Goal: Task Accomplishment & Management: Manage account settings

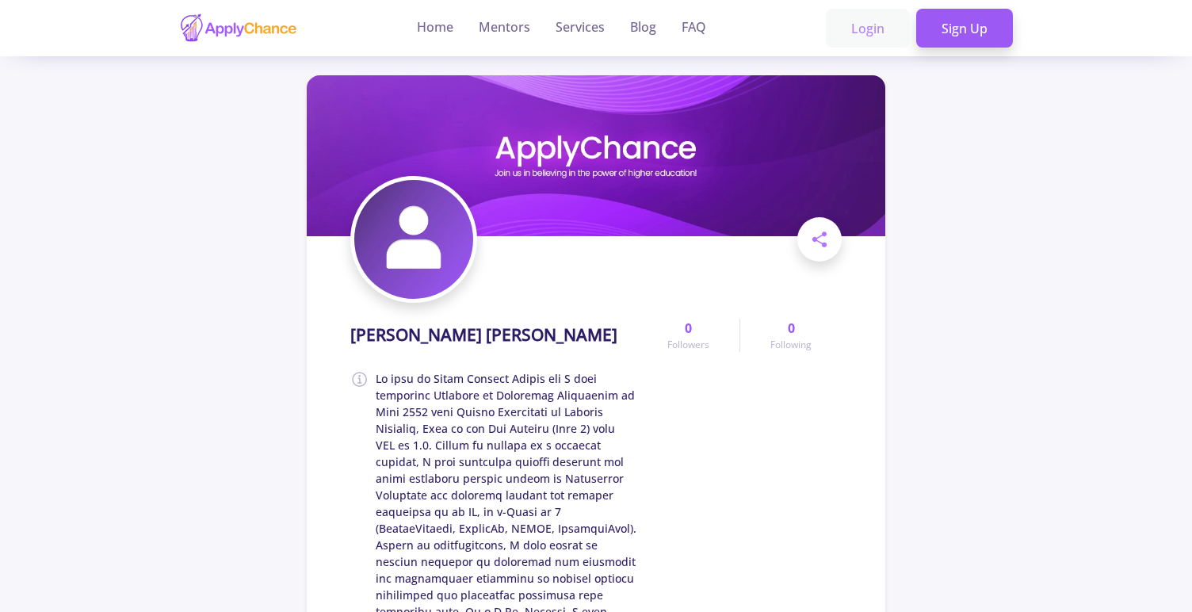
click at [871, 28] on link "Login" at bounding box center [868, 29] width 84 height 40
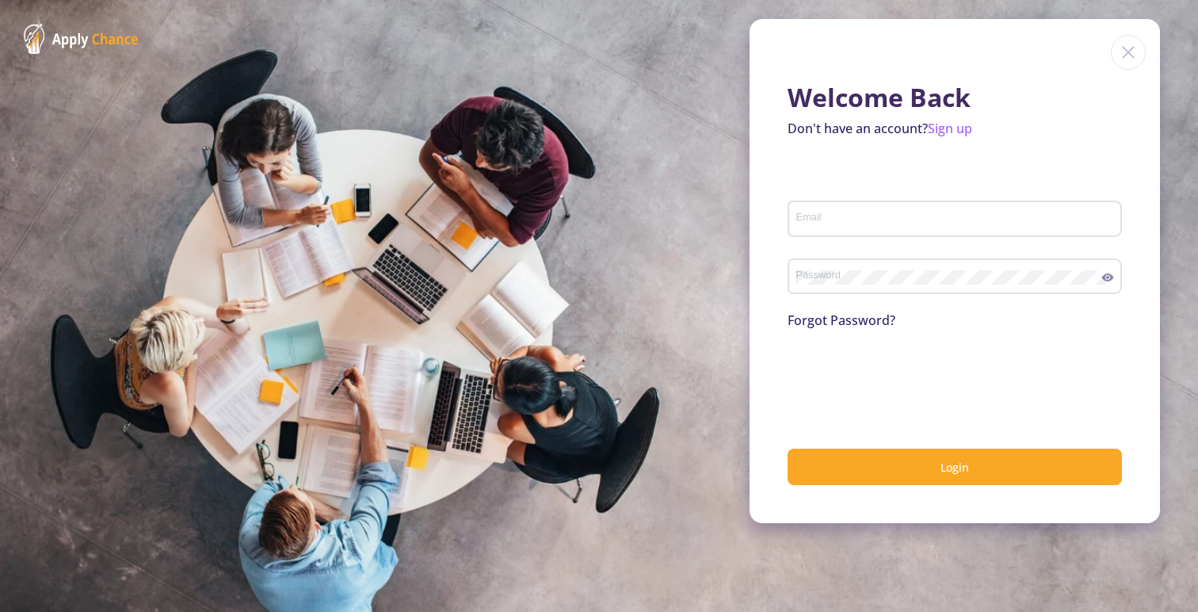
click at [911, 215] on input "Email" at bounding box center [956, 219] width 323 height 14
type input "[EMAIL_ADDRESS][DOMAIN_NAME]"
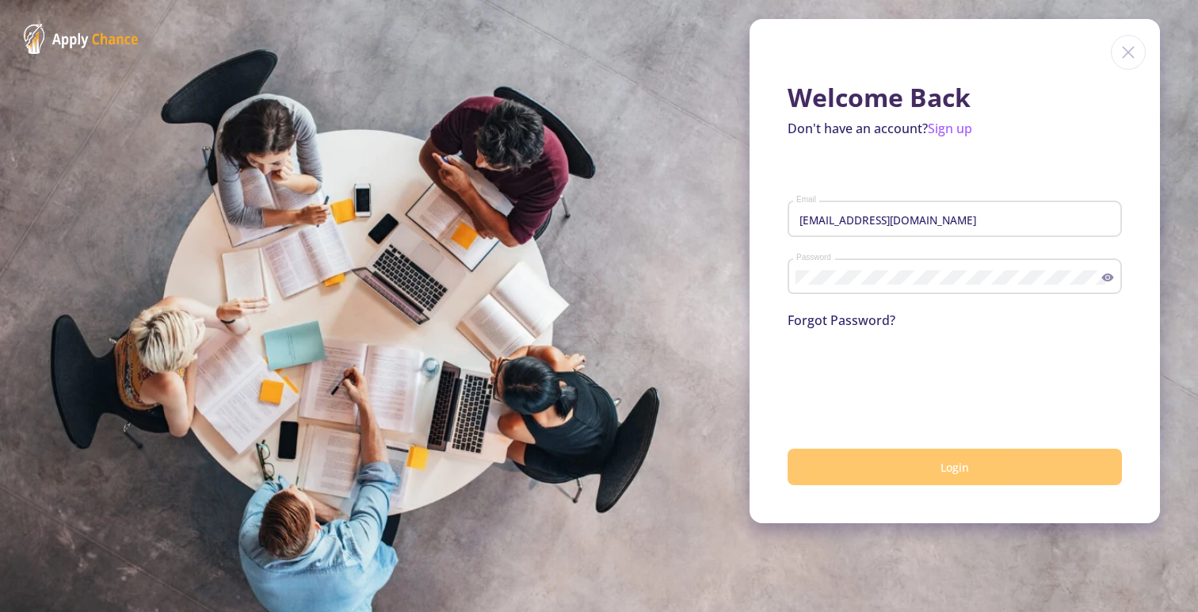
click at [925, 467] on button "Login" at bounding box center [955, 466] width 334 height 37
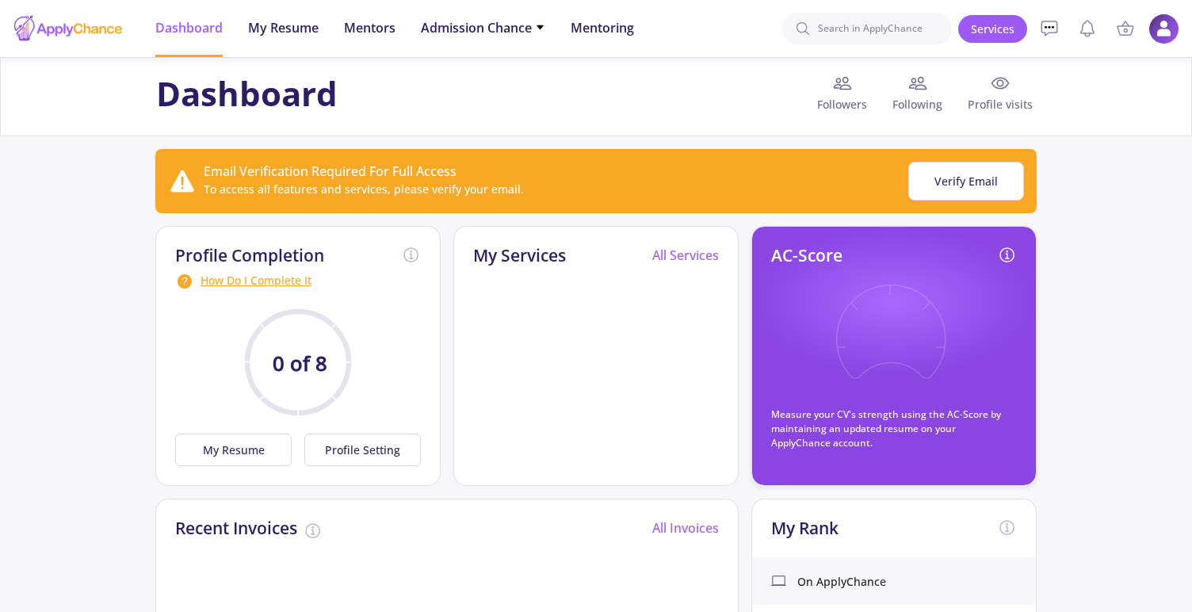
click at [1165, 38] on img at bounding box center [1163, 28] width 31 height 31
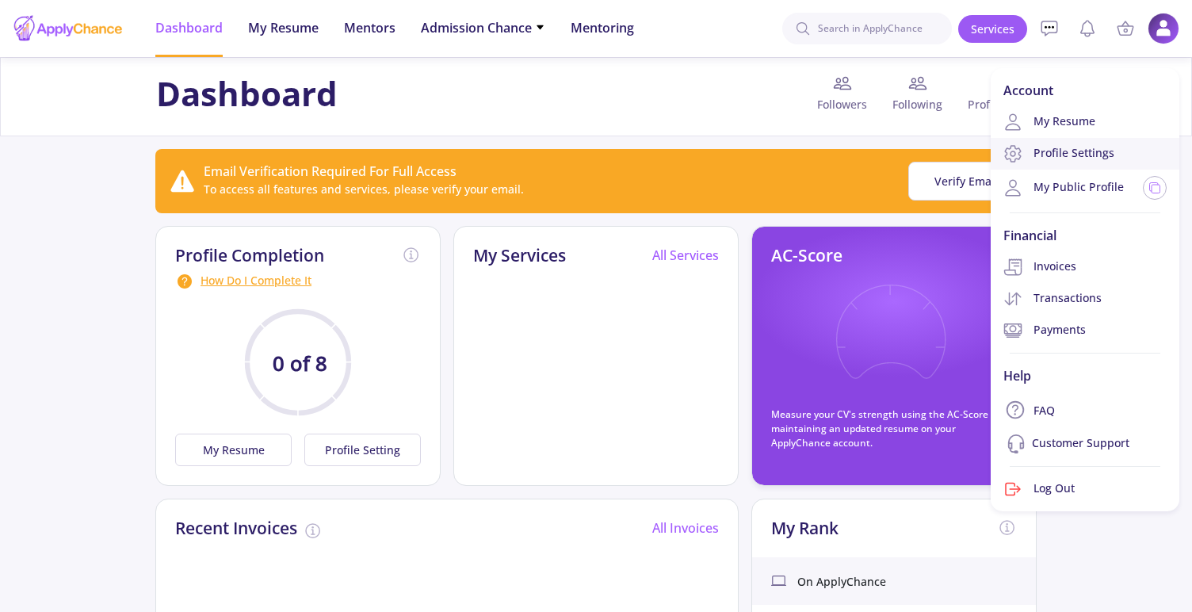
click at [1103, 152] on link "Profile Settings" at bounding box center [1084, 154] width 189 height 32
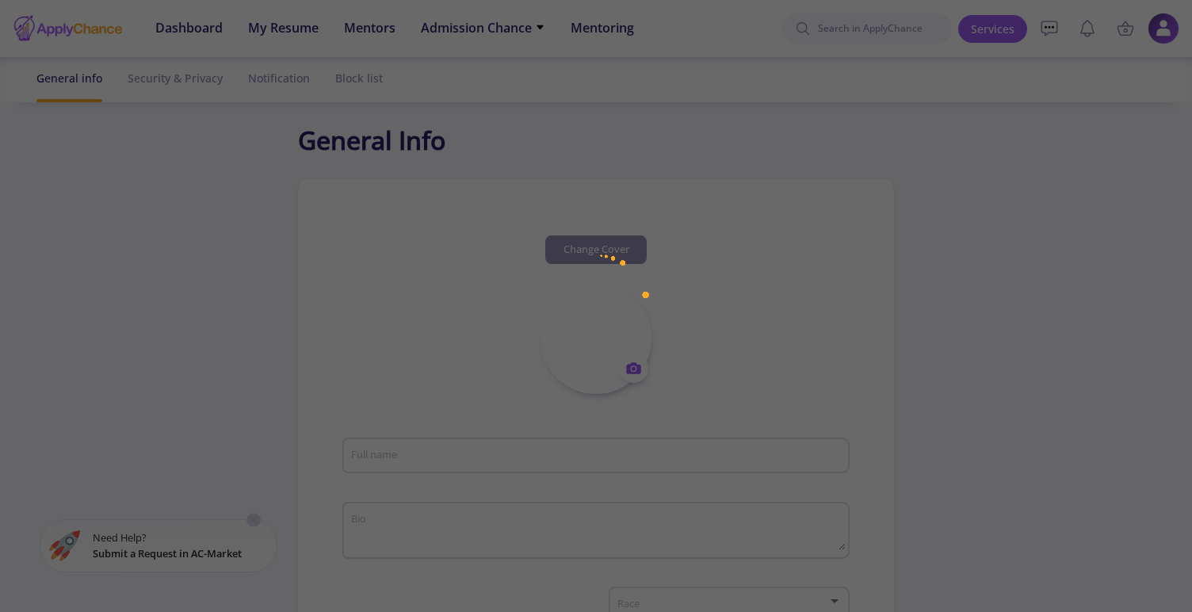
type input "[PERSON_NAME] [PERSON_NAME]"
type textarea "My name is [PERSON_NAME] [PERSON_NAME] and I have completed Bachelor of [MEDICA…"
type input "[GEOGRAPHIC_DATA]"
type input "(UTC+03:30) [GEOGRAPHIC_DATA]"
type input "RaminGhasemiShayan"
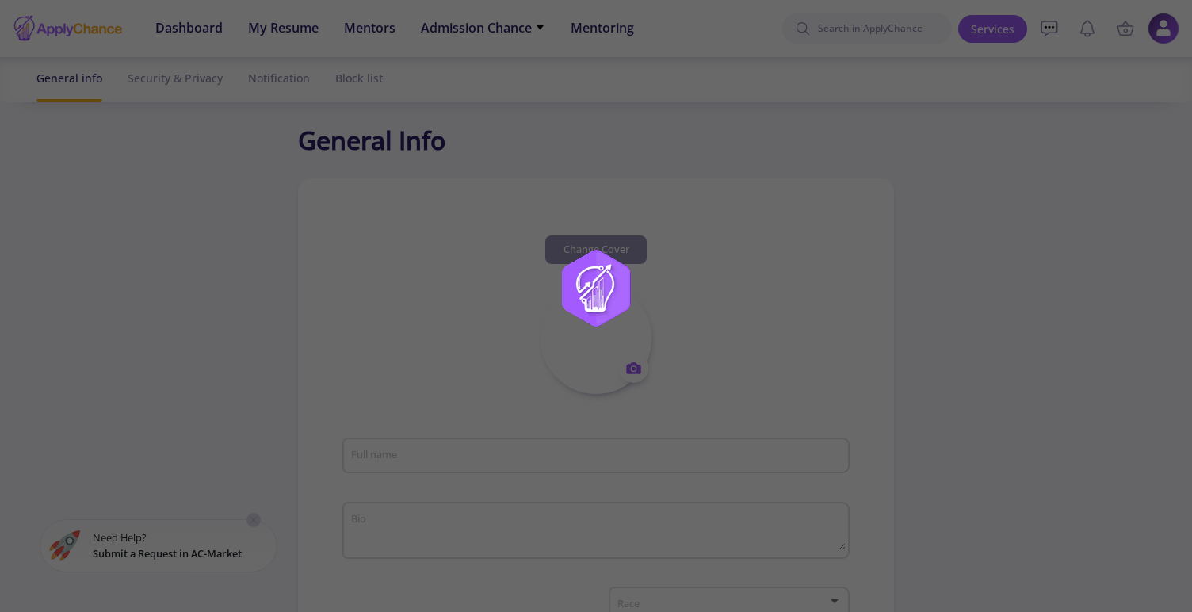
type input "[EMAIL_ADDRESS][DOMAIN_NAME]"
type input "live:2ff0069f96f0f20d"
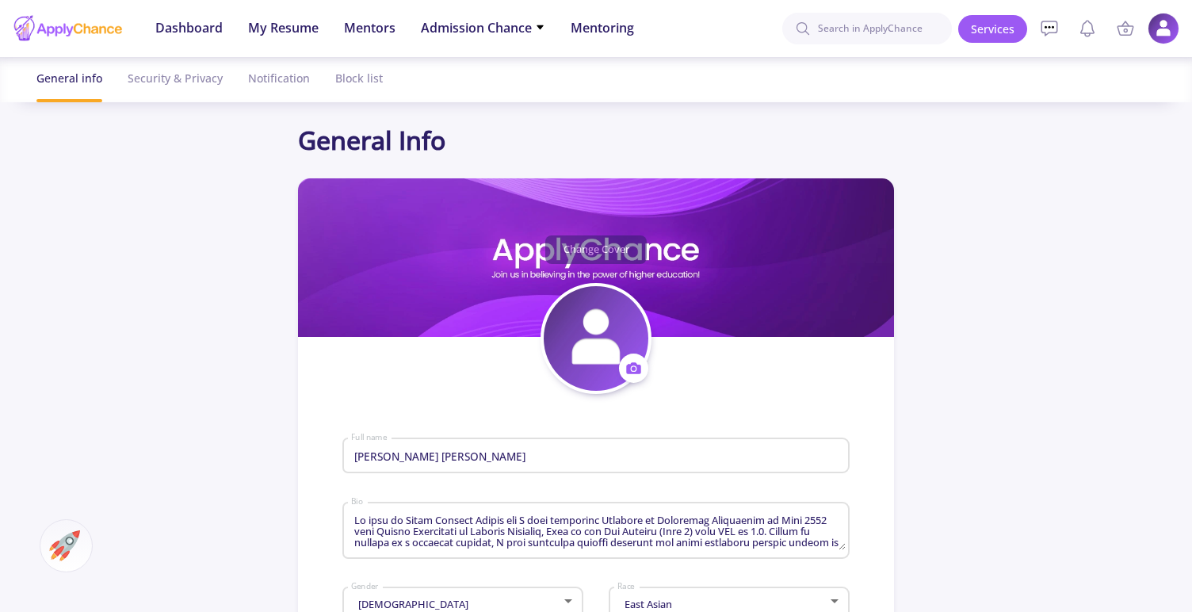
click at [633, 368] on circle at bounding box center [633, 369] width 4 height 4
click at [669, 423] on button "Change photo" at bounding box center [708, 418] width 176 height 40
click at [1164, 35] on img at bounding box center [1163, 28] width 31 height 31
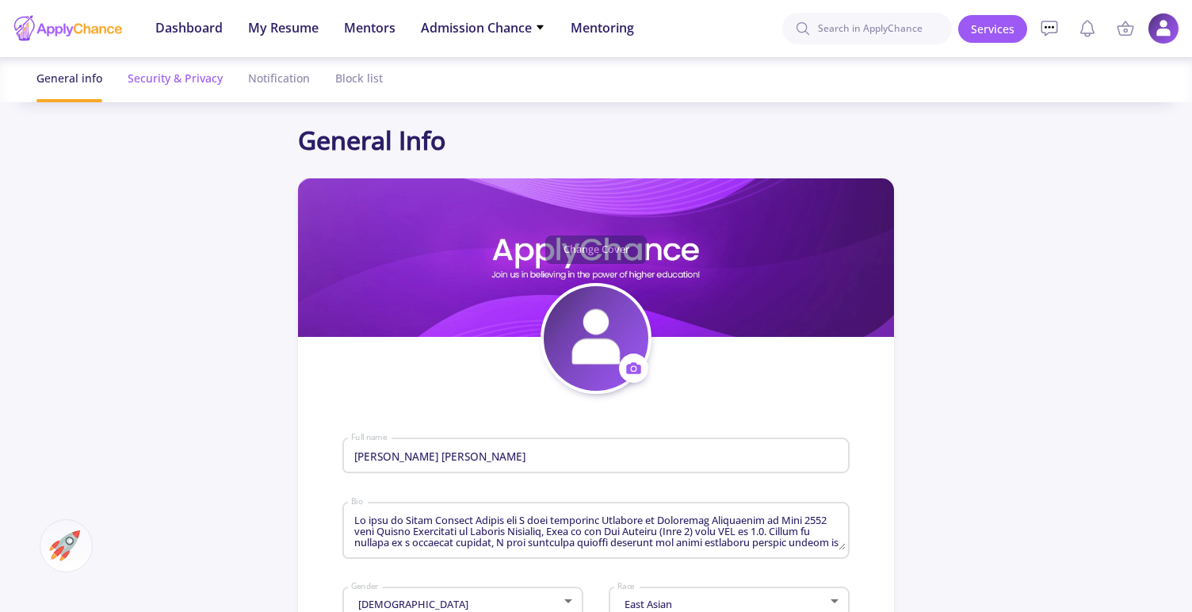
click at [207, 70] on div "Security & Privacy" at bounding box center [175, 78] width 95 height 42
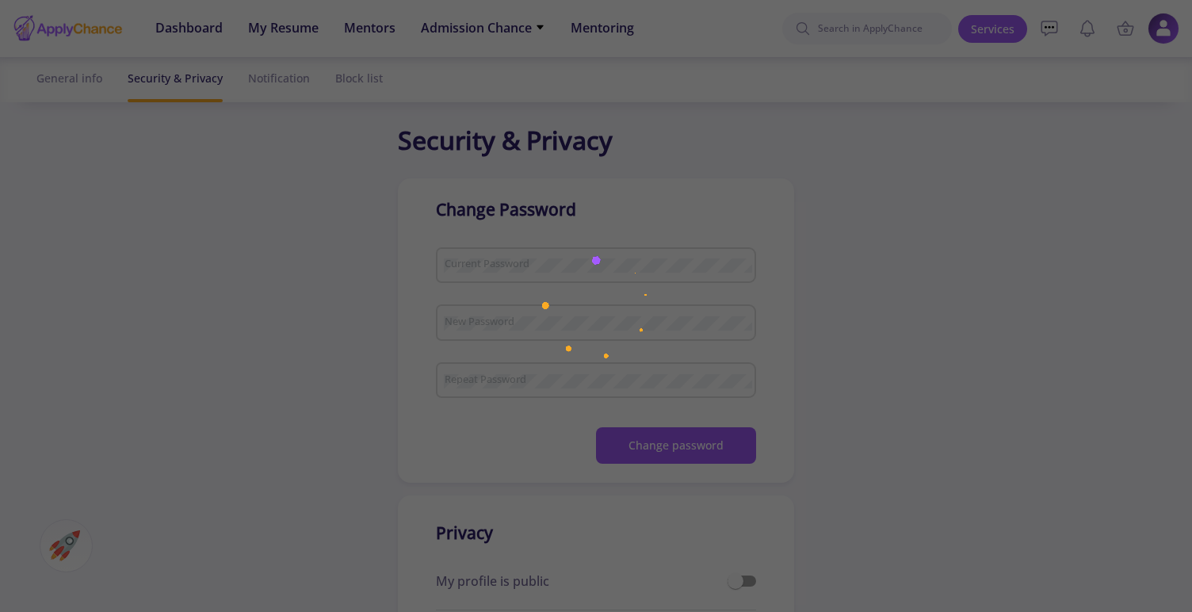
checkbox input "true"
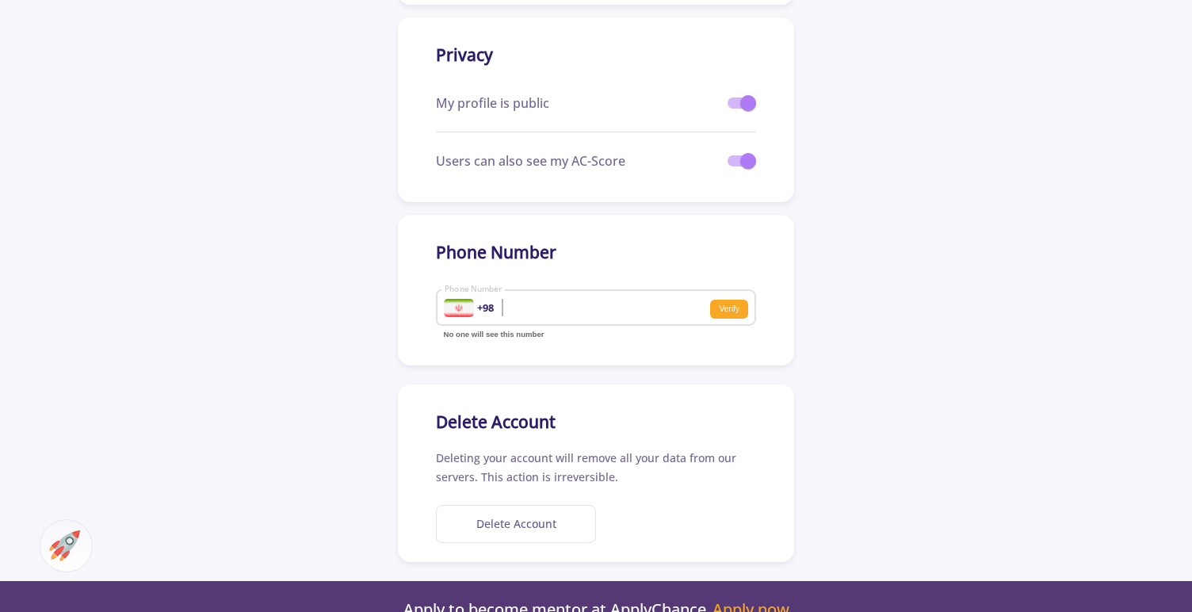
click at [526, 531] on button "Delete Account" at bounding box center [516, 524] width 160 height 39
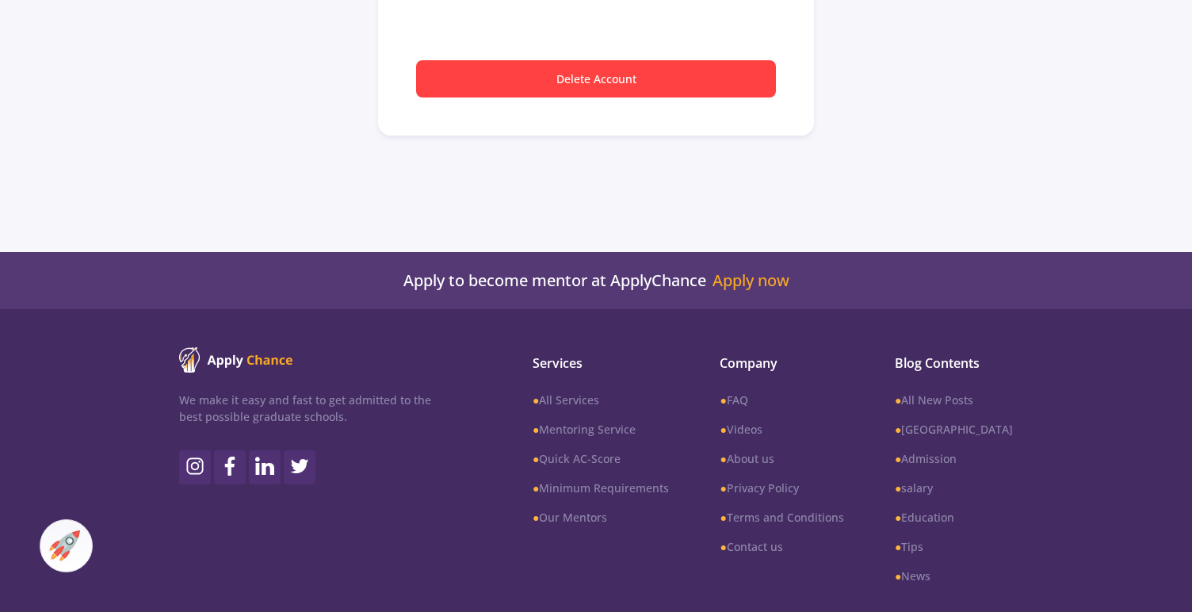
scroll to position [147, 0]
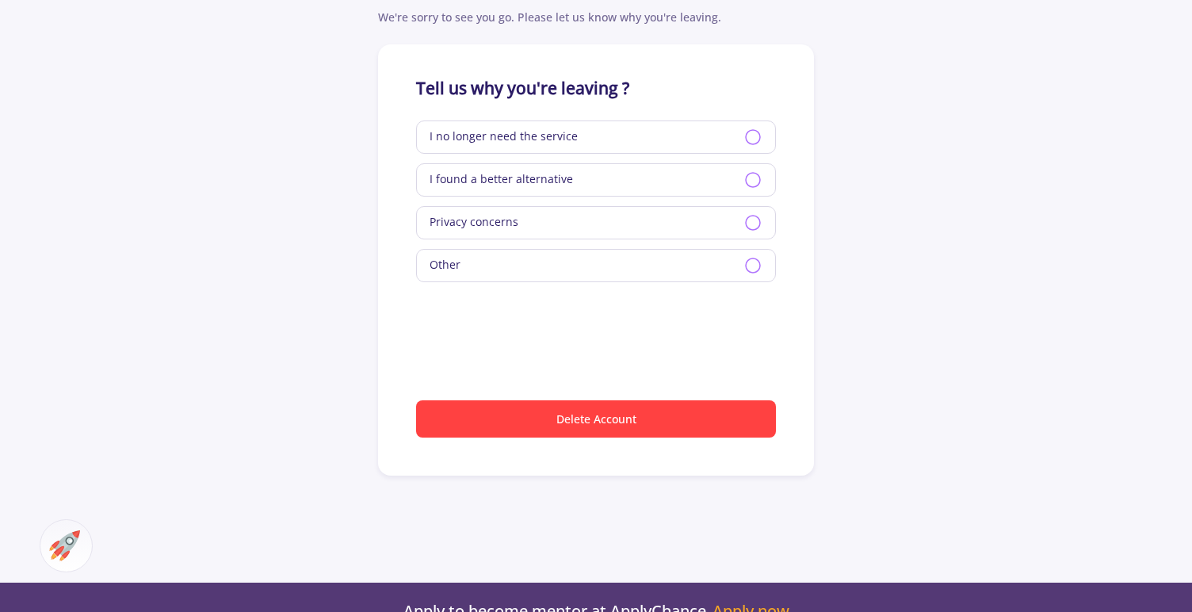
click at [754, 142] on icon at bounding box center [752, 137] width 19 height 19
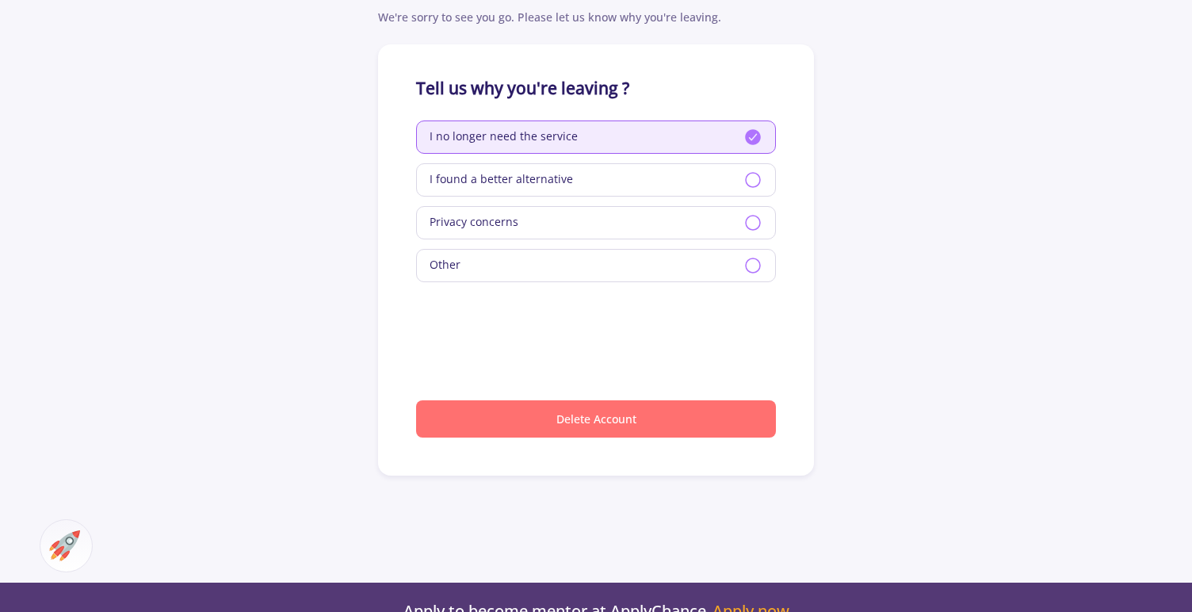
click at [631, 421] on button "Delete Account" at bounding box center [596, 418] width 360 height 37
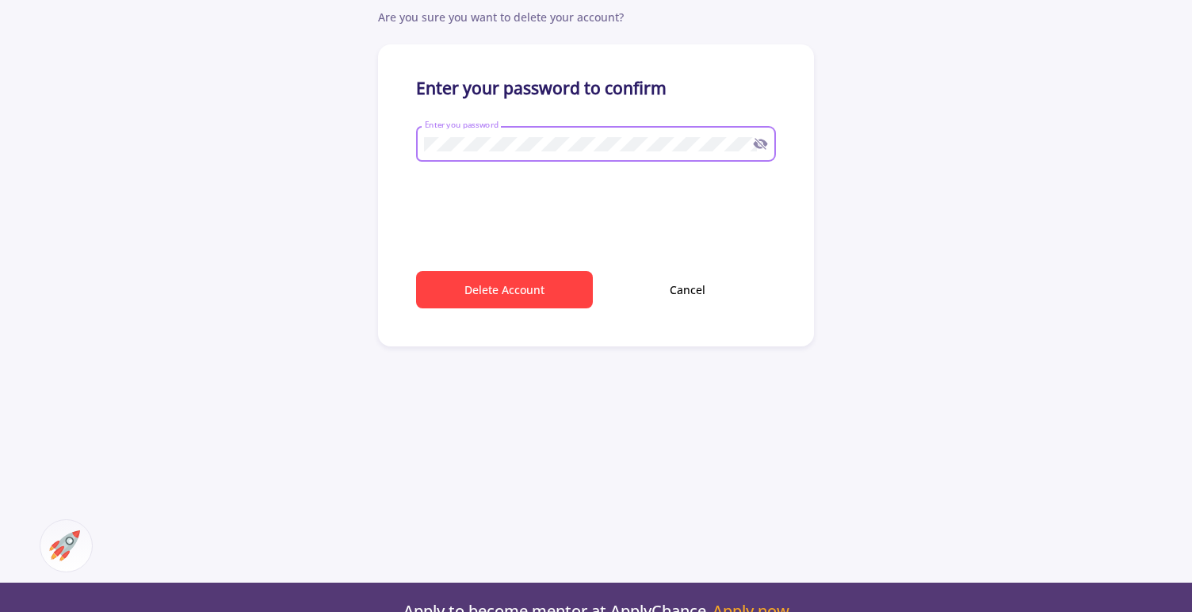
type input "[EMAIL_ADDRESS][DOMAIN_NAME]"
click at [544, 265] on div "Enter your password to confirm Enter you password 0cAFcWeA6dDXDwxU9LqR8htxblkC1…" at bounding box center [596, 195] width 436 height 302
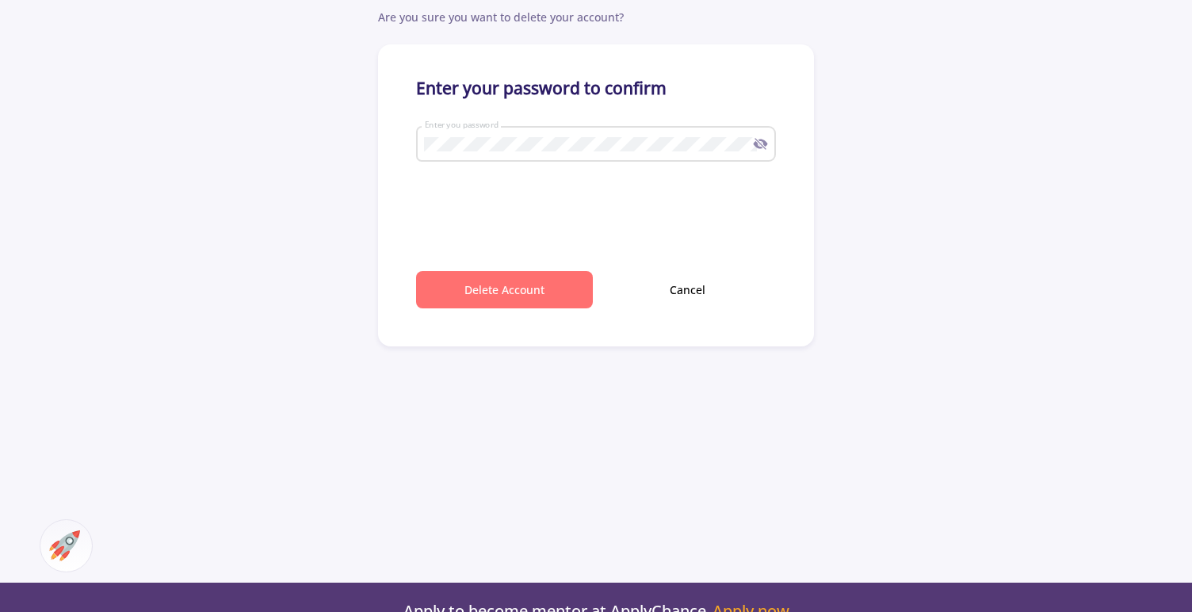
click at [544, 286] on button "Delete Account" at bounding box center [504, 289] width 177 height 37
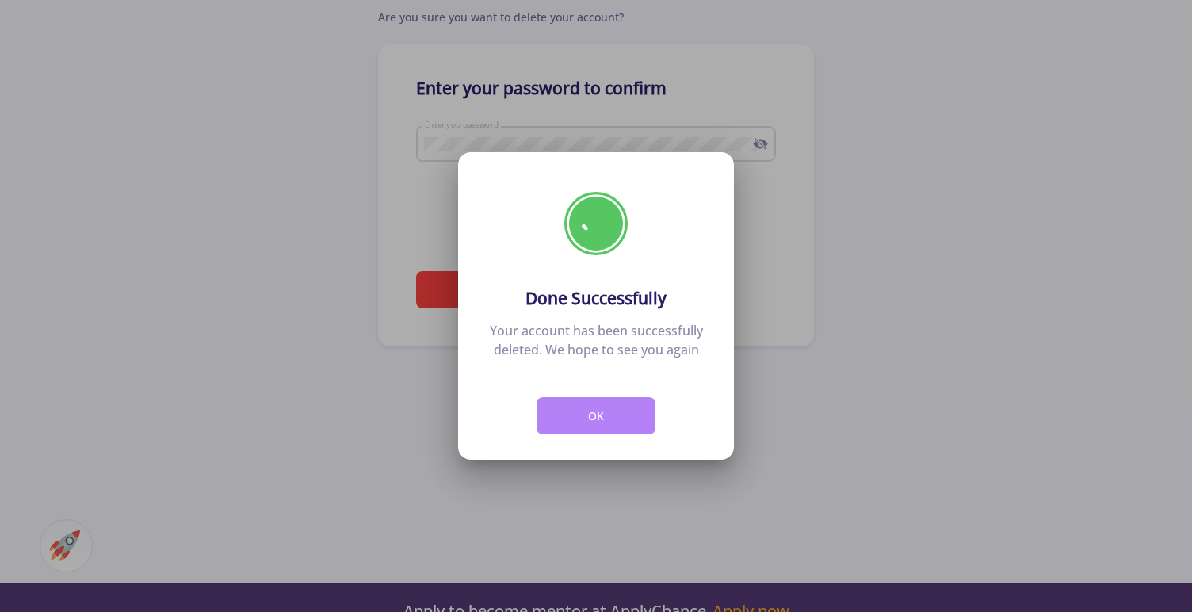
click at [614, 421] on button "OK" at bounding box center [595, 415] width 119 height 37
